Goal: Task Accomplishment & Management: Use online tool/utility

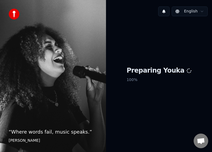
click at [147, 92] on div "Preparing Youka 100 %" at bounding box center [159, 75] width 106 height 109
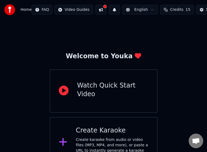
click at [104, 135] on div "Create Karaoke Create karaoke from audio or video files (MP3, MP4, and more), o…" at bounding box center [112, 142] width 73 height 32
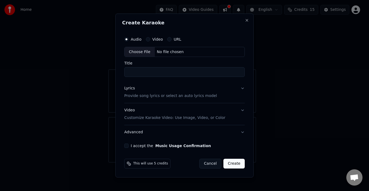
drag, startPoint x: 209, startPoint y: 112, endPoint x: 208, endPoint y: 128, distance: 16.3
click at [208, 128] on div "Lyrics Provide song lyrics or select an auto lyrics model Video Customize Karao…" at bounding box center [184, 110] width 121 height 58
click at [139, 51] on div "Choose File" at bounding box center [140, 52] width 30 height 10
click at [227, 91] on button "Lyrics Provide song lyrics or select an auto lyrics model" at bounding box center [184, 92] width 121 height 22
click at [241, 88] on button "Lyrics Provide song lyrics or select an auto lyrics model" at bounding box center [184, 92] width 121 height 22
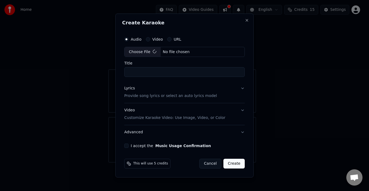
click at [148, 72] on input "Title" at bounding box center [184, 72] width 121 height 10
type input "*********"
click at [233, 163] on button "Create" at bounding box center [233, 163] width 21 height 10
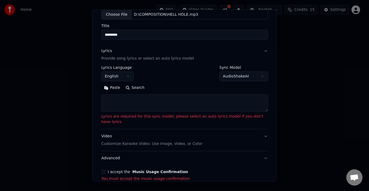
scroll to position [58, 0]
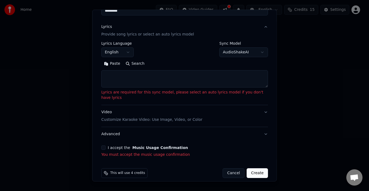
click at [103, 145] on button "I accept the Music Usage Confirmation" at bounding box center [103, 147] width 4 height 4
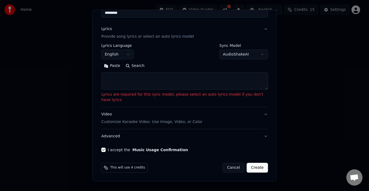
scroll to position [50, 0]
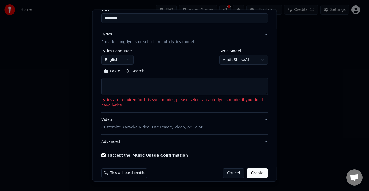
click at [188, 94] on textarea at bounding box center [184, 86] width 167 height 17
paste textarea "**********"
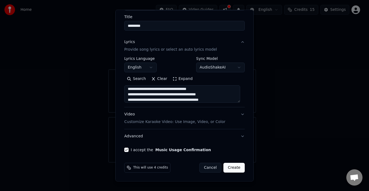
scroll to position [176, 0]
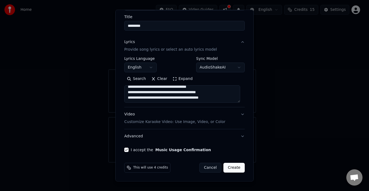
type textarea "**********"
click at [227, 165] on button "Create" at bounding box center [233, 167] width 21 height 10
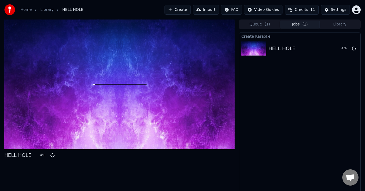
click at [332, 11] on div "Settings" at bounding box center [337, 9] width 15 height 5
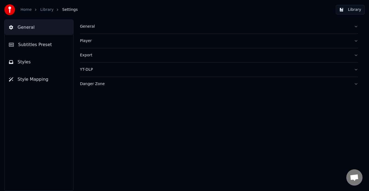
click at [335, 29] on div "General" at bounding box center [215, 26] width 270 height 5
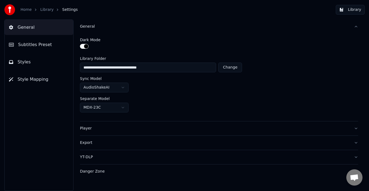
click at [356, 128] on button "Player" at bounding box center [219, 128] width 278 height 14
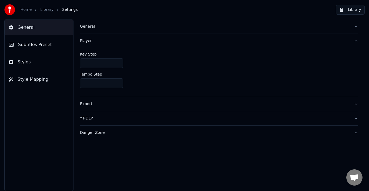
click at [352, 100] on button "Export" at bounding box center [219, 104] width 278 height 14
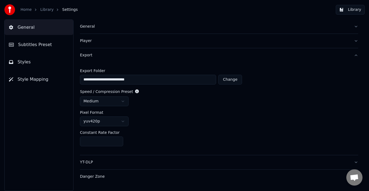
click at [354, 172] on span "Open chat" at bounding box center [354, 177] width 16 height 16
click at [355, 162] on button "YT-DLP" at bounding box center [219, 162] width 278 height 14
